Goal: Information Seeking & Learning: Learn about a topic

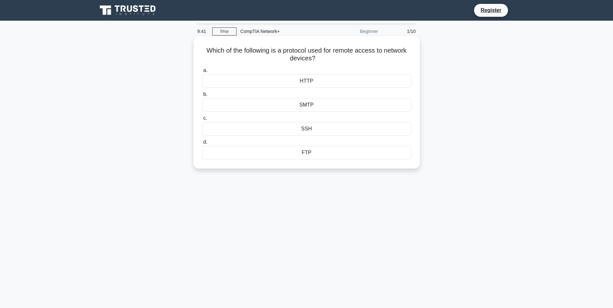
click at [317, 81] on div "HTTP" at bounding box center [306, 81] width 209 height 14
click at [202, 73] on input "a. HTTP" at bounding box center [202, 70] width 0 height 4
click at [324, 108] on div "IP spoofing" at bounding box center [306, 105] width 209 height 14
click at [202, 97] on input "b. IP spoofing" at bounding box center [202, 94] width 0 height 4
